Goal: Task Accomplishment & Management: Manage account settings

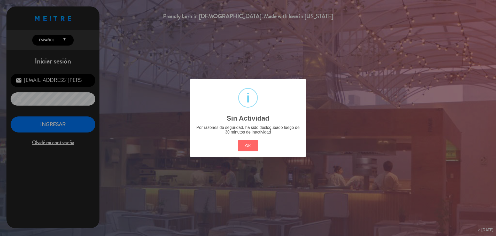
click at [257, 148] on button "OK" at bounding box center [248, 145] width 21 height 11
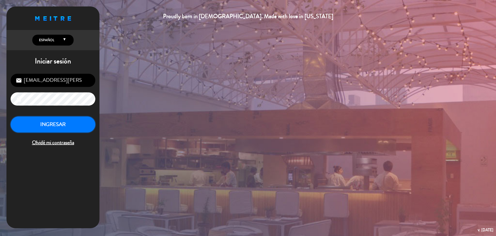
click at [58, 121] on button "INGRESAR" at bounding box center [53, 124] width 85 height 16
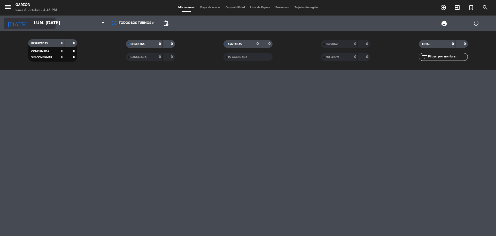
click at [35, 21] on input "lun. [DATE]" at bounding box center [61, 23] width 60 height 10
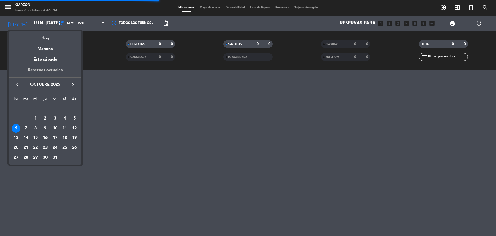
click at [56, 71] on div "Reservas actuales" at bounding box center [45, 72] width 72 height 11
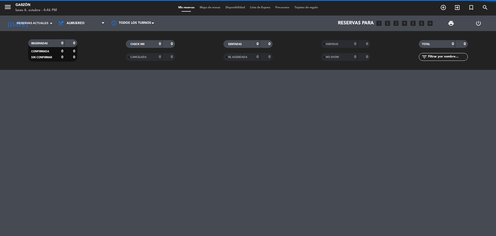
click at [83, 27] on span "Almuerzo" at bounding box center [82, 23] width 52 height 11
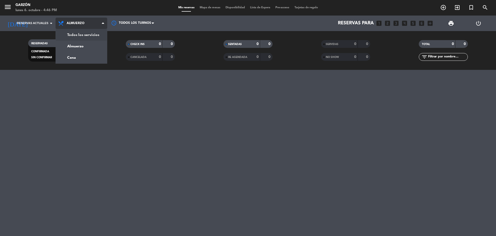
click at [84, 32] on div "menu [PERSON_NAME] lunes 6. octubre - 4:46 PM Mis reservas Mapa de mesas Dispon…" at bounding box center [248, 35] width 496 height 70
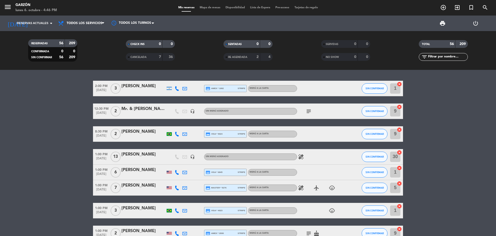
click at [302, 191] on div "healing airplanemode_active child_care" at bounding box center [320, 187] width 47 height 15
click at [302, 188] on icon "healing" at bounding box center [301, 187] width 6 height 6
click at [139, 156] on div "[PERSON_NAME]" at bounding box center [143, 154] width 44 height 7
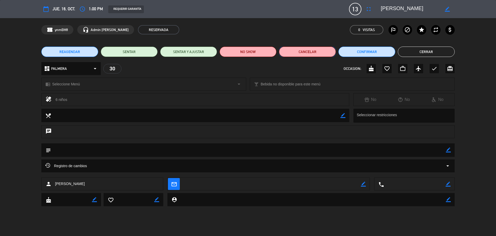
click at [322, 50] on button "Cancelar" at bounding box center [307, 52] width 57 height 10
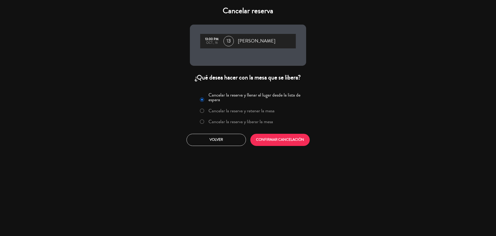
click at [202, 120] on input "Cancelar la reserva y liberar la mesa" at bounding box center [201, 120] width 3 height 3
radio input "true"
click at [290, 140] on button "CONFIRMAR CANCELACIÓN" at bounding box center [279, 140] width 59 height 12
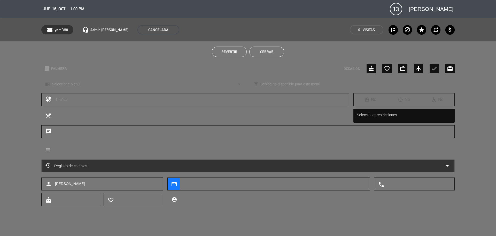
click at [266, 52] on button "Cerrar" at bounding box center [266, 52] width 35 height 10
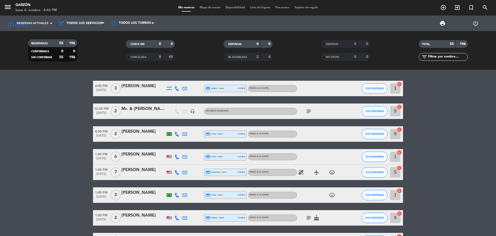
click at [137, 158] on div at bounding box center [143, 160] width 44 height 4
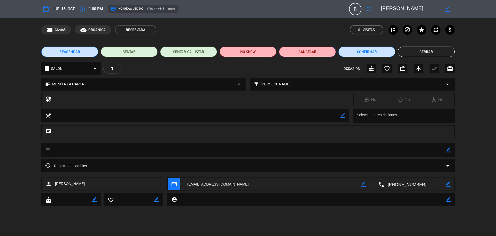
click at [302, 49] on button "Cancelar" at bounding box center [307, 52] width 57 height 10
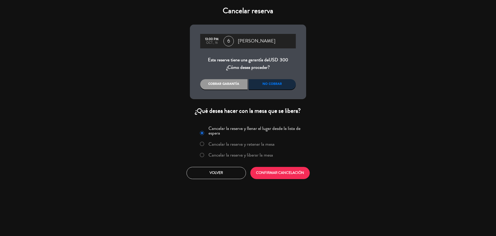
click at [269, 86] on div "No cobrar" at bounding box center [272, 84] width 47 height 10
click at [203, 155] on div at bounding box center [202, 155] width 4 height 4
click at [289, 174] on button "CONFIRMAR CANCELACIÓN" at bounding box center [279, 173] width 59 height 12
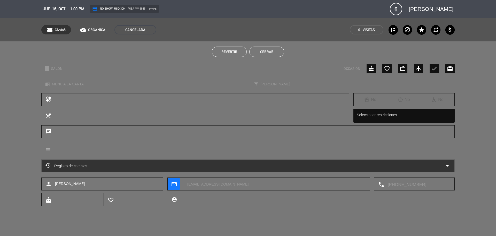
click at [272, 50] on button "Cerrar" at bounding box center [266, 52] width 35 height 10
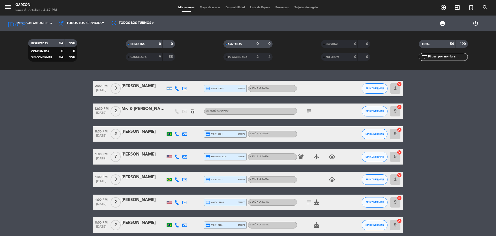
click at [137, 154] on div "[PERSON_NAME]" at bounding box center [143, 154] width 44 height 7
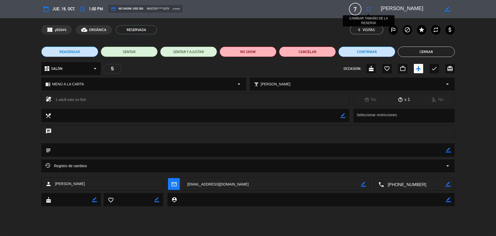
click at [372, 8] on button "fullscreen" at bounding box center [368, 8] width 9 height 9
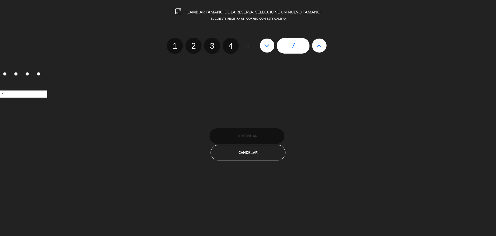
click at [315, 44] on button at bounding box center [319, 45] width 14 height 14
type input "8"
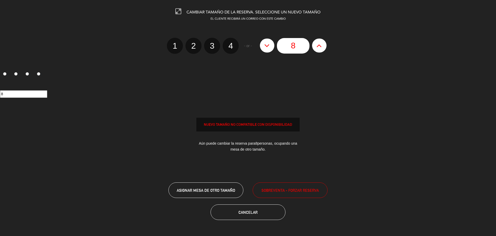
click at [317, 45] on icon at bounding box center [319, 45] width 5 height 8
type input "9"
click at [317, 45] on icon at bounding box center [319, 45] width 5 height 8
type input "10"
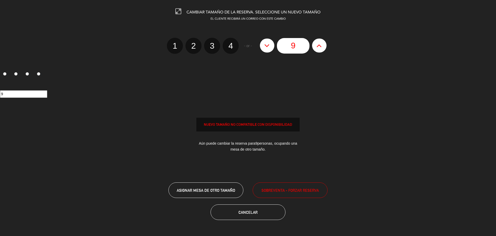
type input "10"
click at [317, 45] on icon at bounding box center [319, 45] width 5 height 8
type input "11"
click at [317, 45] on icon at bounding box center [319, 45] width 5 height 8
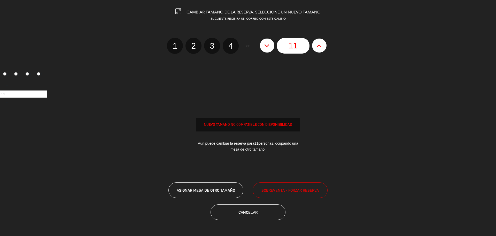
type input "12"
click at [317, 45] on icon at bounding box center [319, 45] width 5 height 8
type input "13"
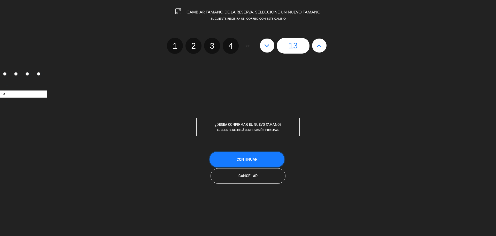
click at [266, 161] on button "Continuar" at bounding box center [247, 159] width 75 height 16
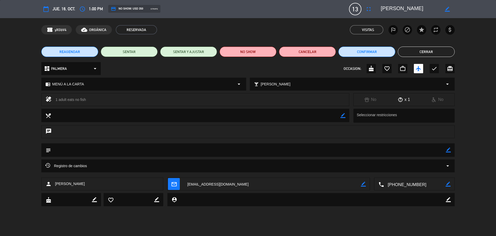
click at [433, 51] on button "Cerrar" at bounding box center [426, 52] width 57 height 10
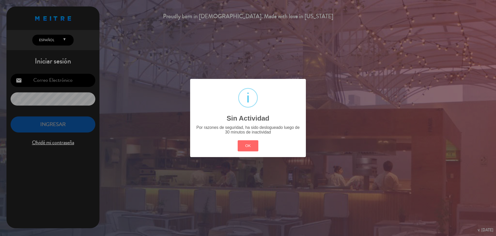
type input "[EMAIL_ADDRESS][PERSON_NAME][DOMAIN_NAME]"
